Goal: Task Accomplishment & Management: Complete application form

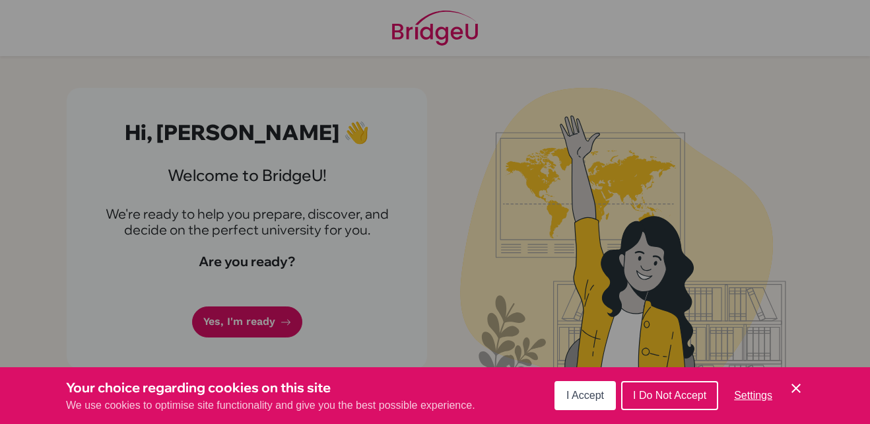
click at [739, 116] on div "Cookie Preferences" at bounding box center [435, 212] width 870 height 424
click at [580, 391] on span "I Accept" at bounding box center [585, 394] width 38 height 11
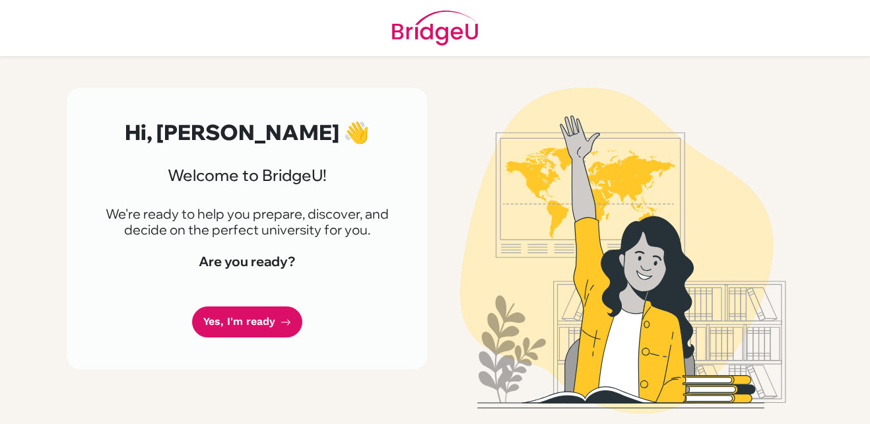
click at [267, 337] on link "Yes, I'm ready" at bounding box center [247, 321] width 110 height 31
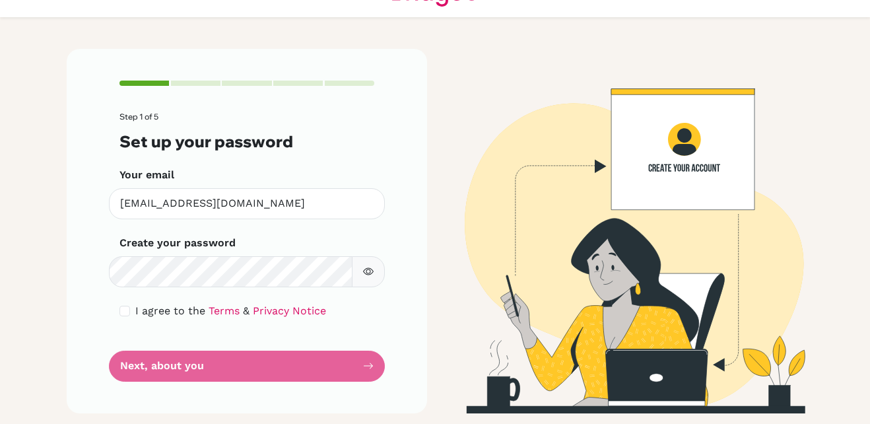
scroll to position [34, 0]
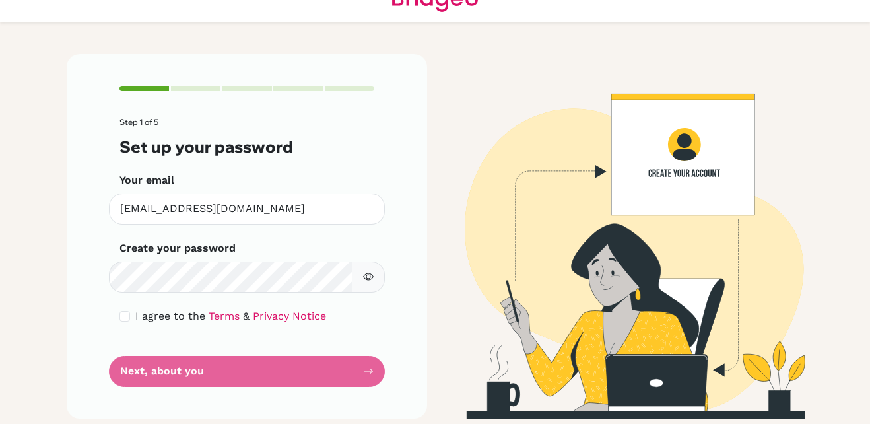
click at [308, 374] on form "Step 1 of 5 Set up your password Your email [EMAIL_ADDRESS][DOMAIN_NAME] Invali…" at bounding box center [246, 251] width 255 height 269
click at [298, 368] on form "Step 1 of 5 Set up your password Your email [EMAIL_ADDRESS][DOMAIN_NAME] Invali…" at bounding box center [246, 251] width 255 height 269
click at [336, 364] on form "Step 1 of 5 Set up your password Your email [EMAIL_ADDRESS][DOMAIN_NAME] Invali…" at bounding box center [246, 251] width 255 height 269
click at [366, 368] on form "Step 1 of 5 Set up your password Your email [EMAIL_ADDRESS][DOMAIN_NAME] Invali…" at bounding box center [246, 251] width 255 height 269
click at [119, 353] on form "Step 1 of 5 Set up your password Your email [EMAIL_ADDRESS][DOMAIN_NAME] Invali…" at bounding box center [246, 251] width 255 height 269
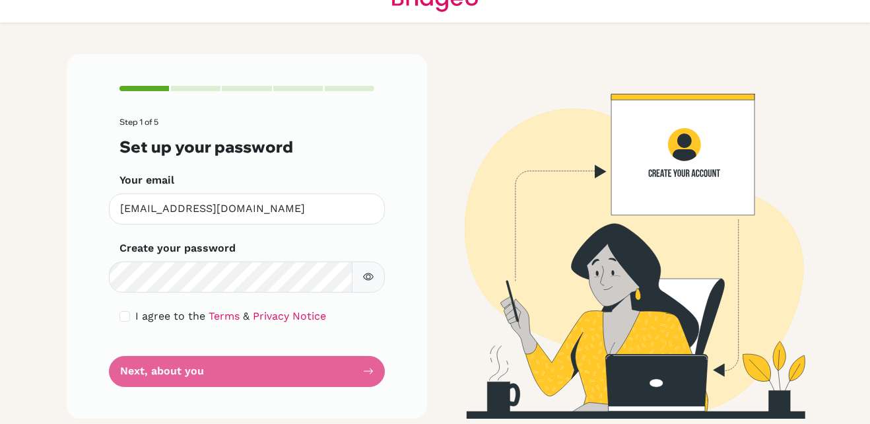
click at [137, 382] on form "Step 1 of 5 Set up your password Your email [EMAIL_ADDRESS][DOMAIN_NAME] Invali…" at bounding box center [246, 251] width 255 height 269
click at [186, 376] on form "Step 1 of 5 Set up your password Your email [EMAIL_ADDRESS][DOMAIN_NAME] Invali…" at bounding box center [246, 251] width 255 height 269
click at [120, 315] on input "checkbox" at bounding box center [124, 316] width 11 height 11
checkbox input "true"
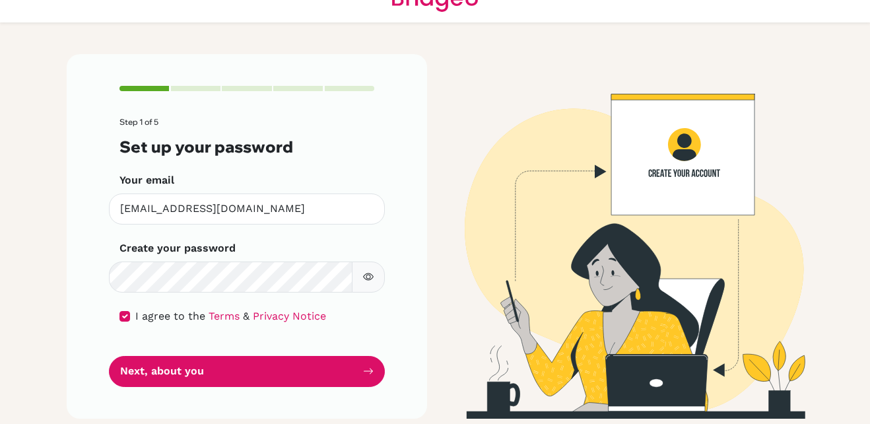
click at [193, 385] on button "Next, about you" at bounding box center [247, 371] width 276 height 31
